Goal: Transaction & Acquisition: Obtain resource

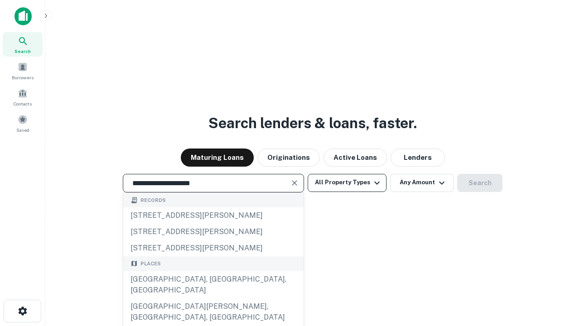
click at [213, 299] on div "[GEOGRAPHIC_DATA], [GEOGRAPHIC_DATA], [GEOGRAPHIC_DATA]" at bounding box center [213, 284] width 180 height 27
click at [347, 183] on button "All Property Types" at bounding box center [347, 183] width 79 height 18
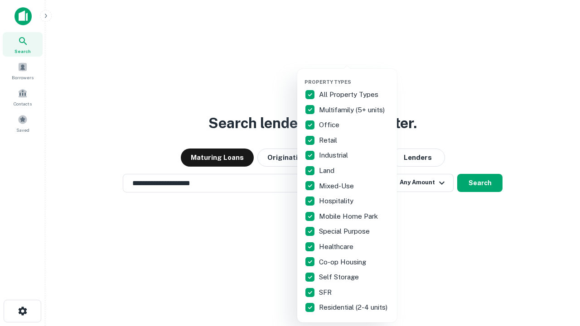
type input "**********"
click at [354, 76] on button "button" at bounding box center [354, 76] width 100 height 0
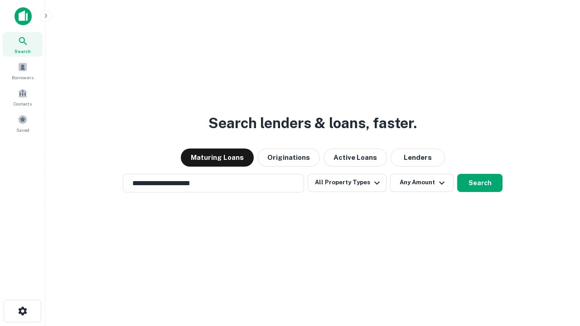
scroll to position [5, 109]
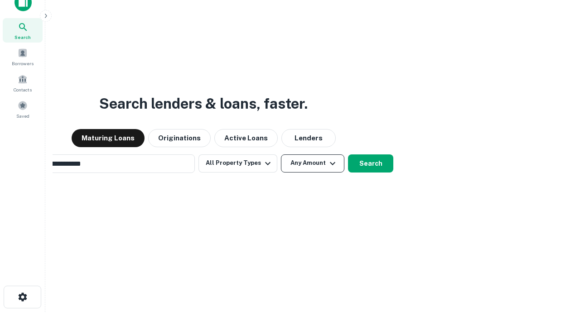
click at [281, 155] on button "Any Amount" at bounding box center [312, 164] width 63 height 18
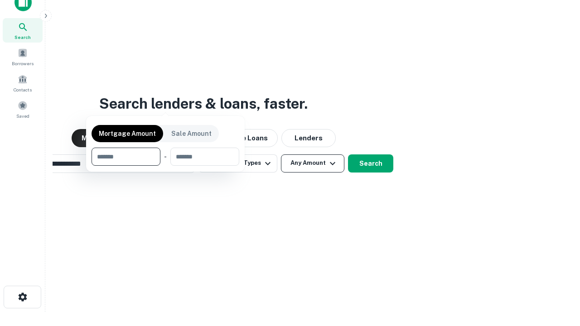
scroll to position [14, 0]
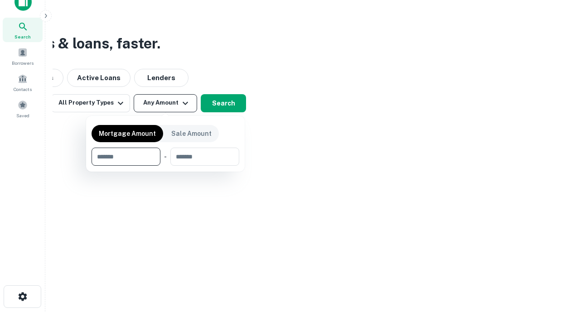
type input "*******"
click at [165, 166] on button "button" at bounding box center [166, 166] width 148 height 0
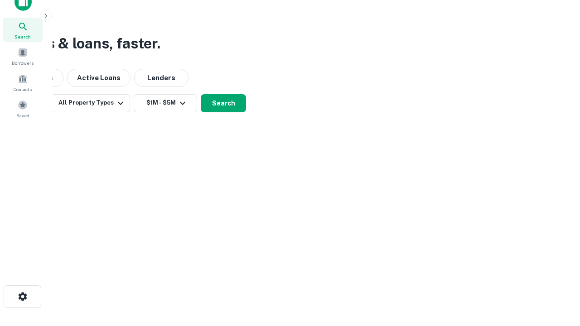
scroll to position [14, 0]
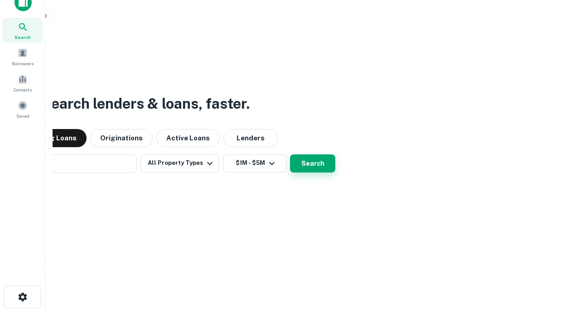
click at [290, 155] on button "Search" at bounding box center [312, 164] width 45 height 18
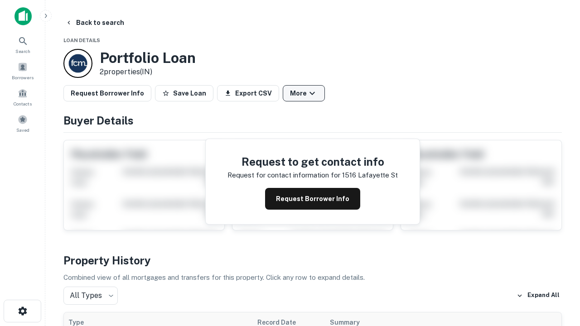
click at [304, 93] on button "More" at bounding box center [304, 93] width 42 height 16
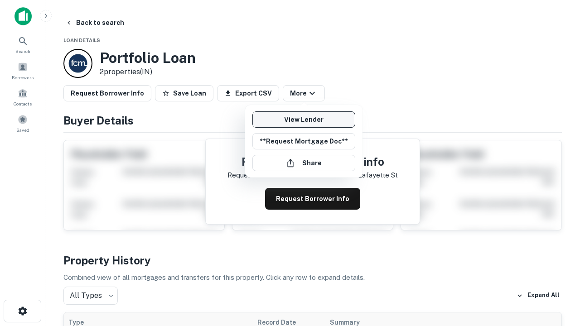
click at [304, 120] on link "View Lender" at bounding box center [303, 119] width 103 height 16
